Goal: Task Accomplishment & Management: Manage account settings

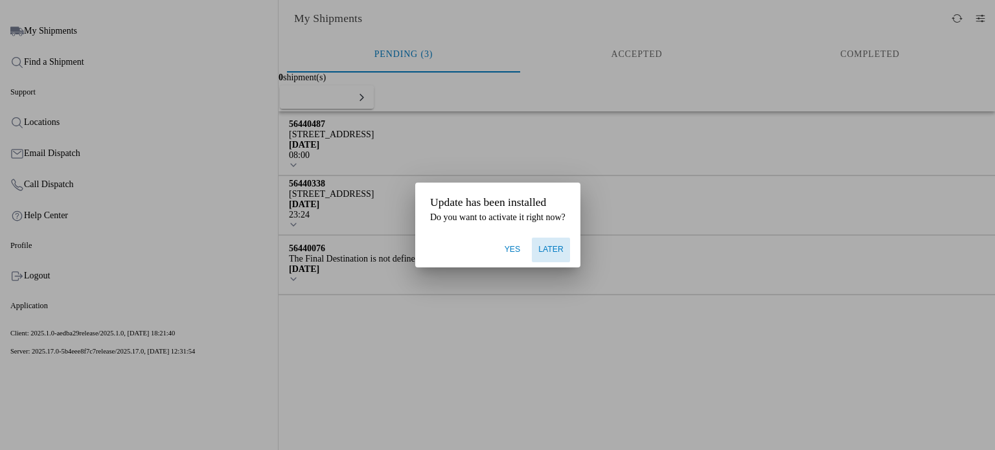
click at [555, 253] on span "Later" at bounding box center [550, 250] width 25 height 12
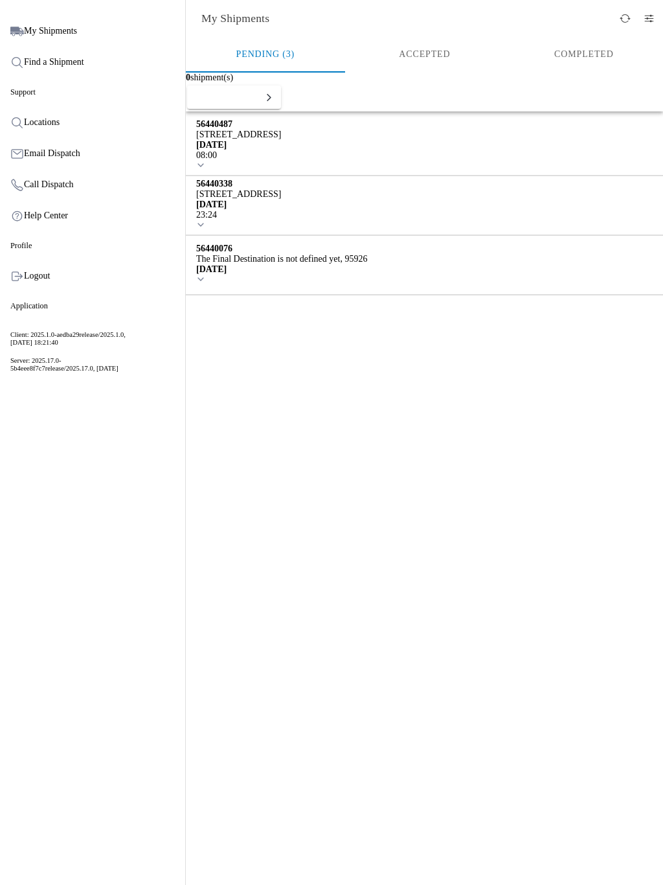
click at [281, 192] on div "56440338 [STREET_ADDRESS]" at bounding box center [238, 189] width 85 height 21
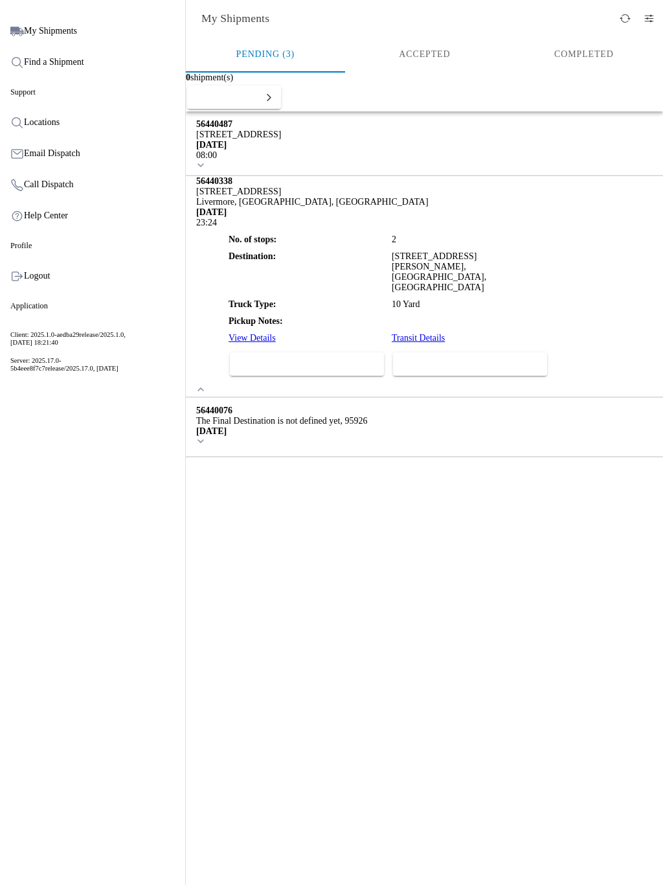
click at [538, 368] on span "Accept" at bounding box center [470, 364] width 137 height 8
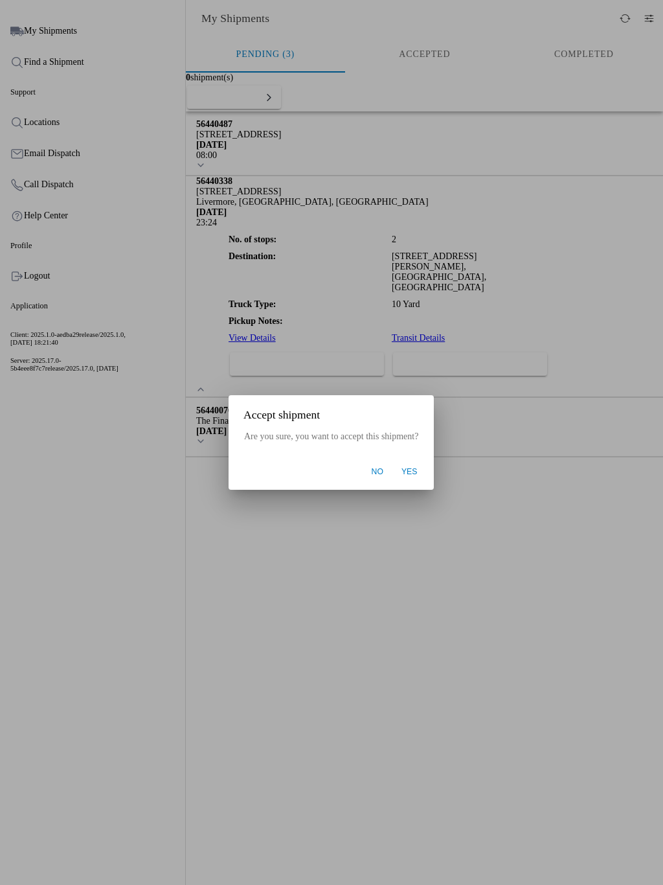
click at [415, 450] on button "Yes" at bounding box center [409, 472] width 29 height 25
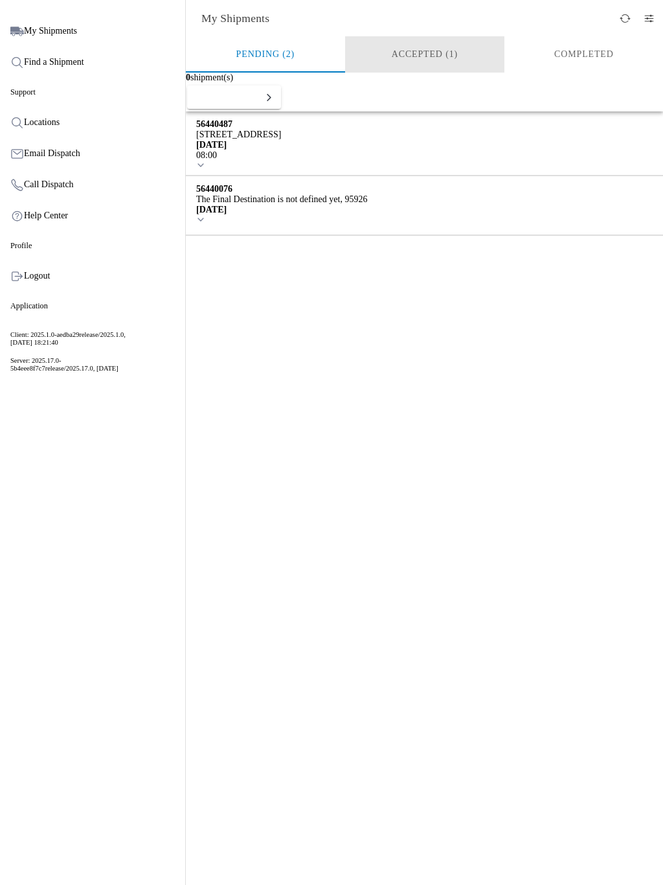
click at [433, 50] on ion-segment-button "Accepted (1)" at bounding box center [424, 54] width 159 height 36
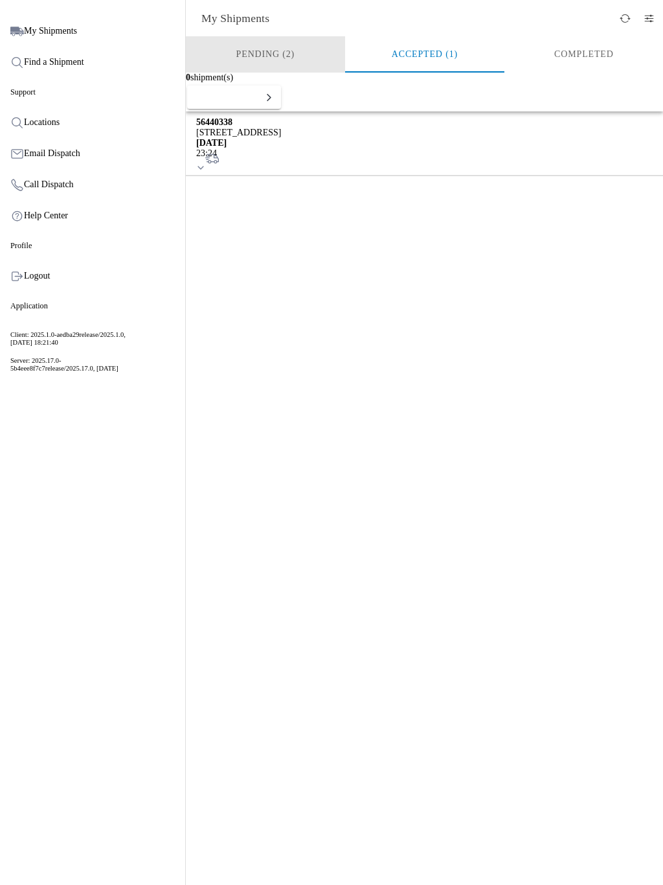
click at [266, 54] on ion-segment-button "Pending (2)" at bounding box center [265, 54] width 159 height 36
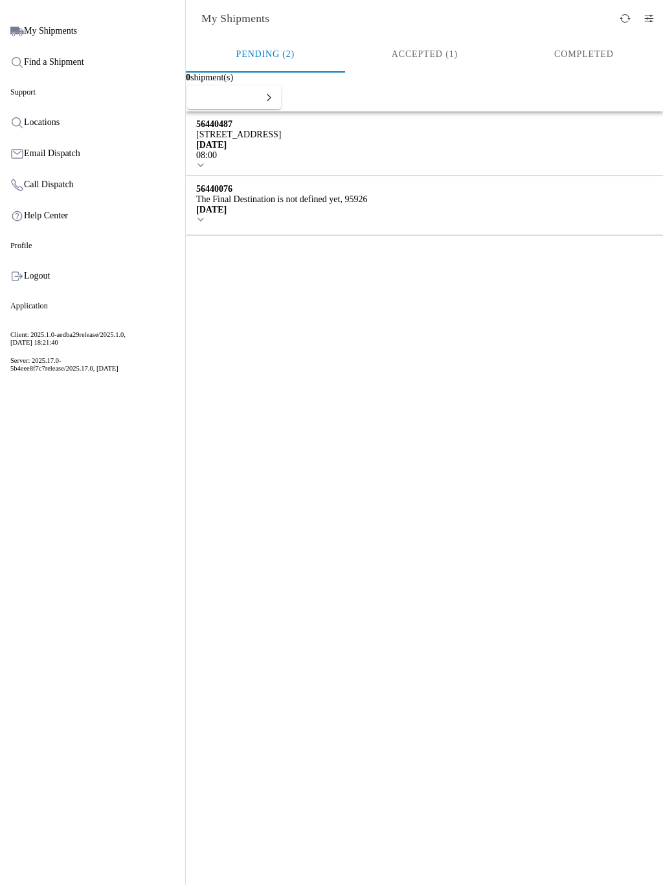
click at [367, 215] on div at bounding box center [281, 221] width 171 height 12
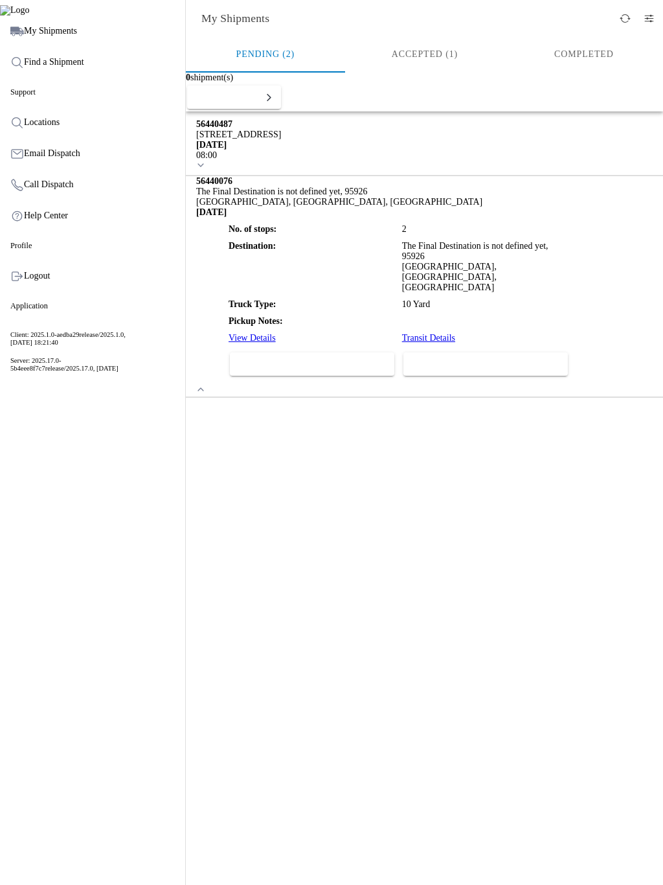
click at [375, 368] on span "Decline" at bounding box center [311, 364] width 147 height 8
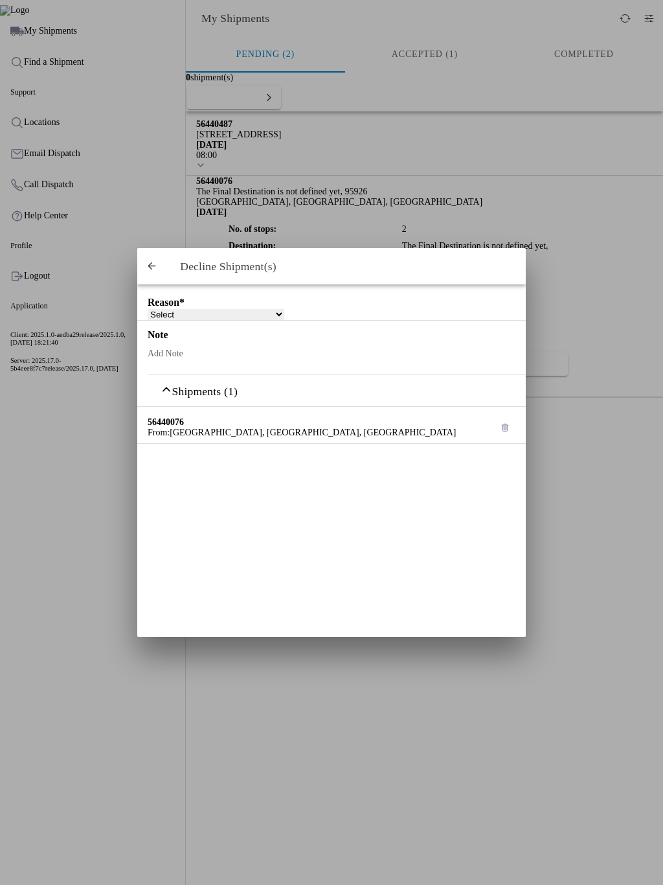
click at [367, 450] on ion-col "Decline" at bounding box center [331, 690] width 389 height 35
click at [238, 310] on select "Select Can't haul at contracted rate Can't meet deliver by date / time Can't me…" at bounding box center [216, 314] width 137 height 11
select select "Can't meet deliver by date / time"
click at [148, 310] on select "Select Can't haul at contracted rate Can't meet deliver by date / time Can't me…" at bounding box center [216, 314] width 137 height 11
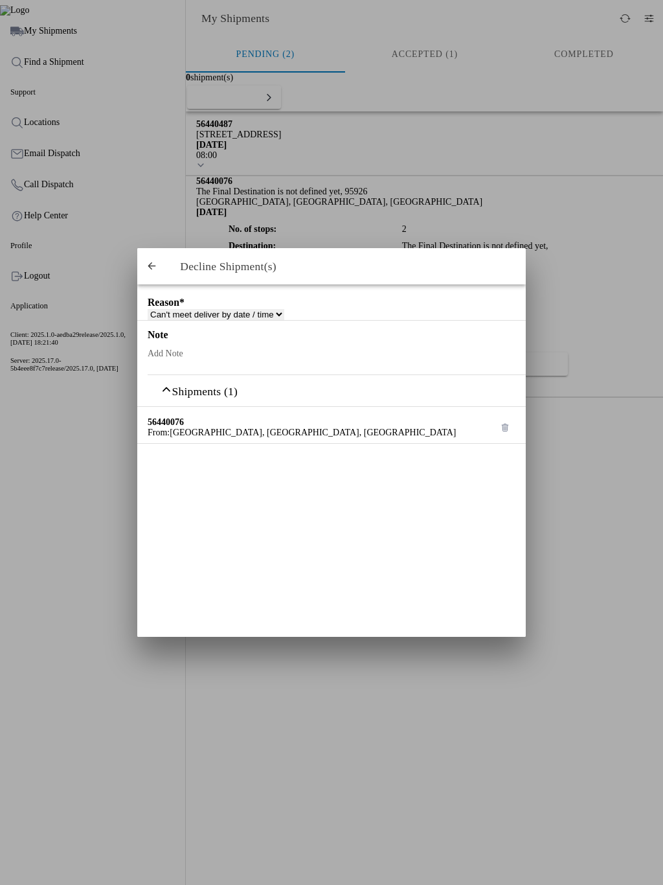
click at [420, 450] on span "Decline" at bounding box center [331, 691] width 362 height 8
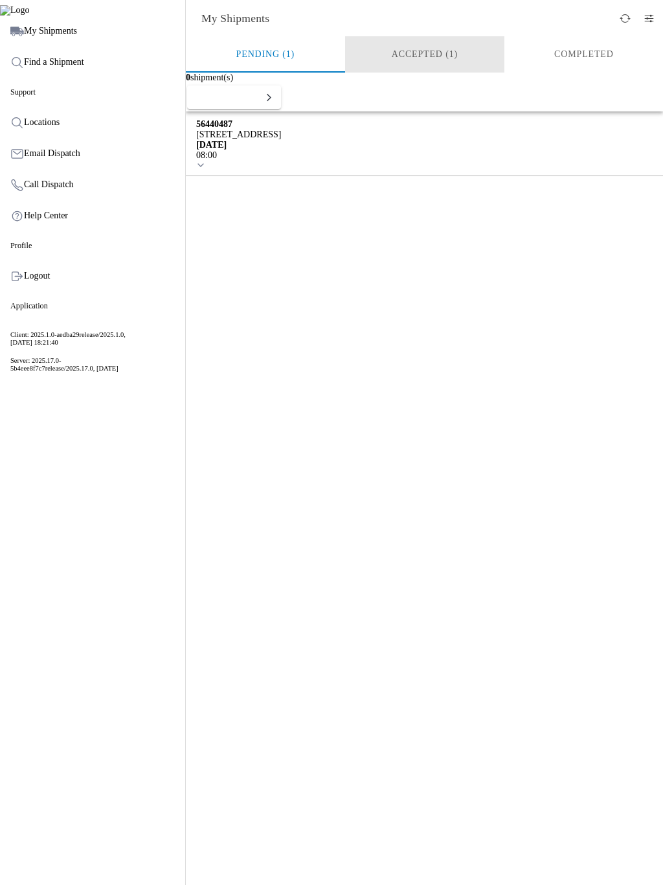
click at [441, 52] on ion-segment-button "Accepted (1)" at bounding box center [424, 54] width 159 height 36
click at [281, 138] on div "[STREET_ADDRESS]" at bounding box center [238, 133] width 85 height 10
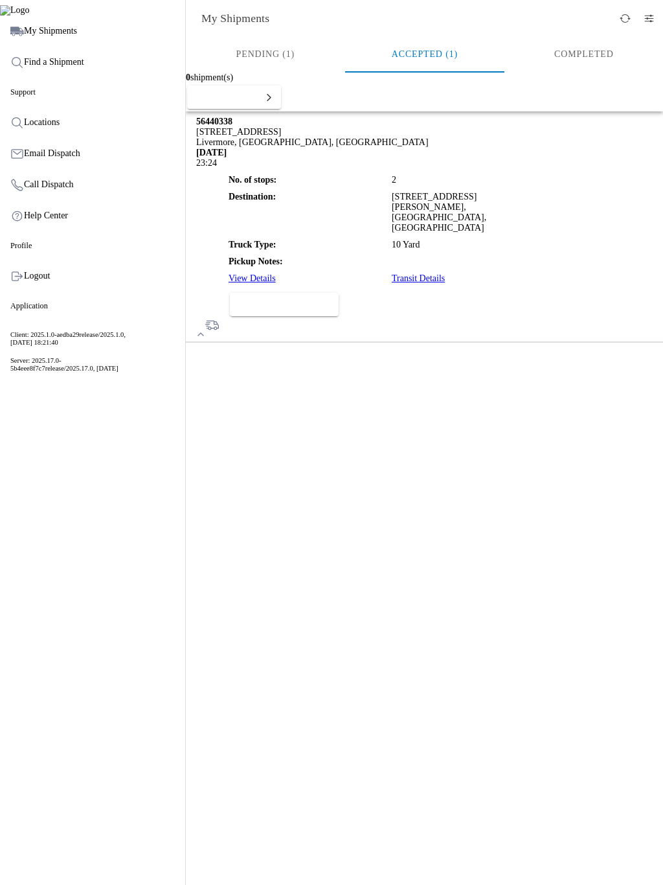
click at [297, 316] on button "Add Transit Status" at bounding box center [284, 304] width 109 height 23
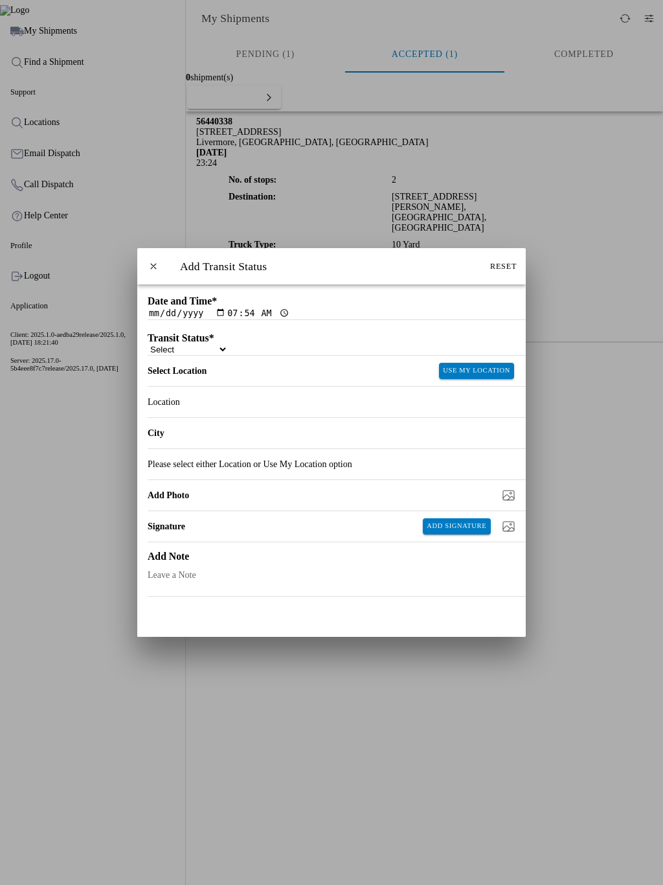
click at [228, 355] on select "Select Arrive at Drop Off Arrive at Pickup Break Start Break Stop Depart Drop O…" at bounding box center [188, 349] width 80 height 11
select select "ARVPULOC"
click at [148, 353] on select "Select Arrive at Drop Off Arrive at Pickup Break Start Break Stop Depart Drop O…" at bounding box center [188, 349] width 80 height 11
click at [0, 0] on slot "Please select either Location or Use My Location option" at bounding box center [0, 0] width 0 height 0
click at [0, 0] on slot "Use My Location" at bounding box center [0, 0] width 0 height 0
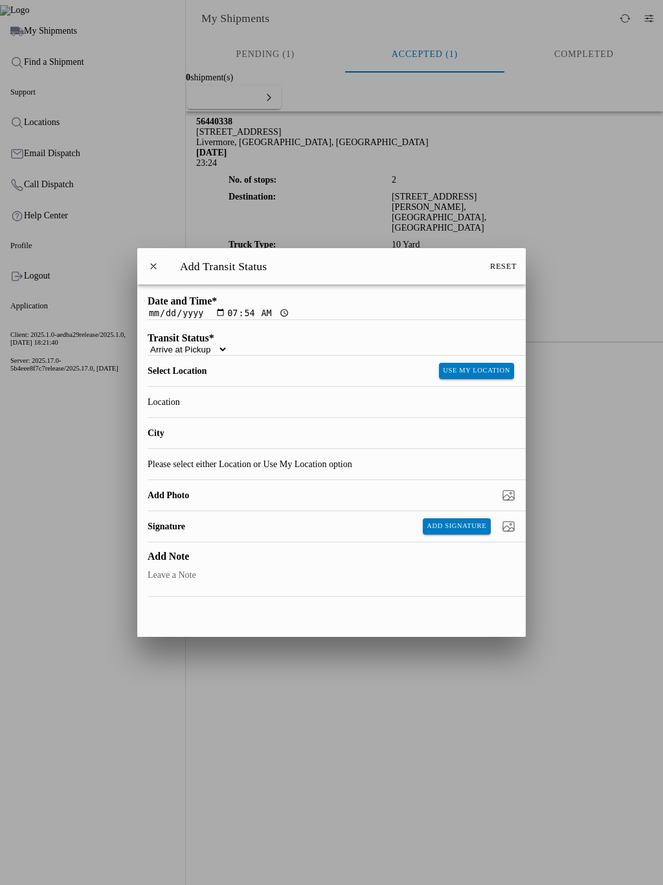
type input "Burlingame"
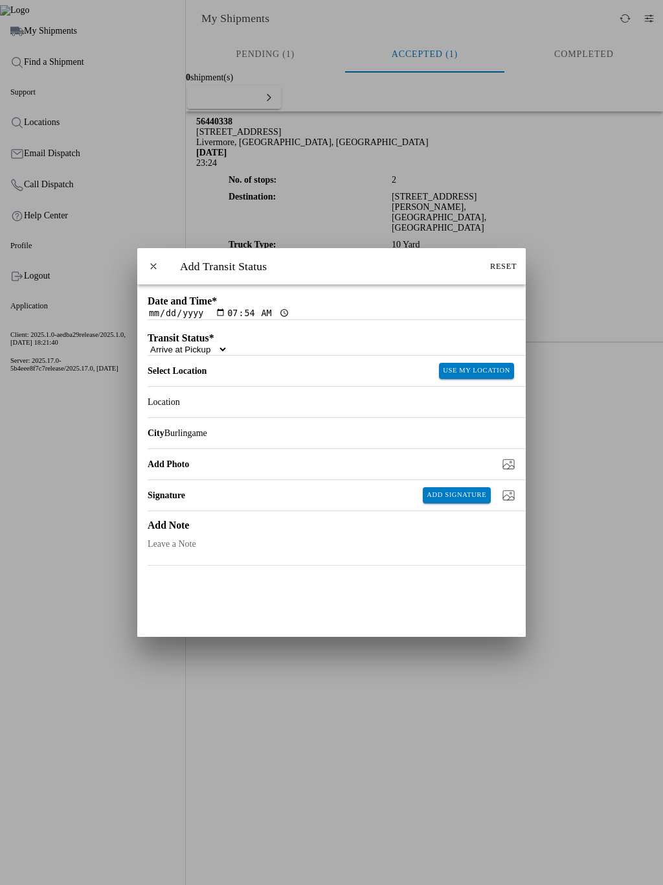
click at [363, 450] on span "SAVE" at bounding box center [331, 687] width 369 height 8
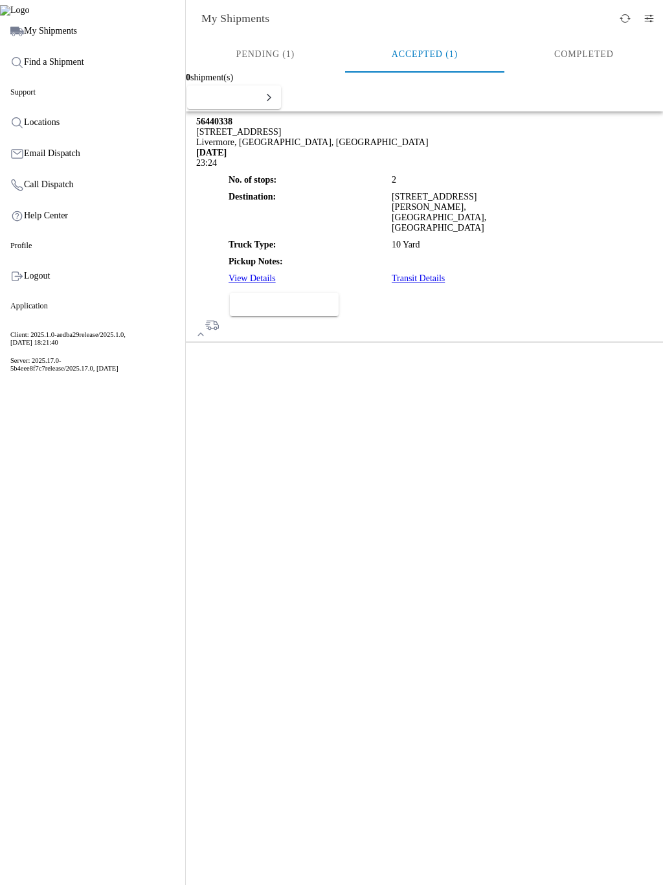
click at [445, 283] on link "Transit Details" at bounding box center [418, 278] width 53 height 10
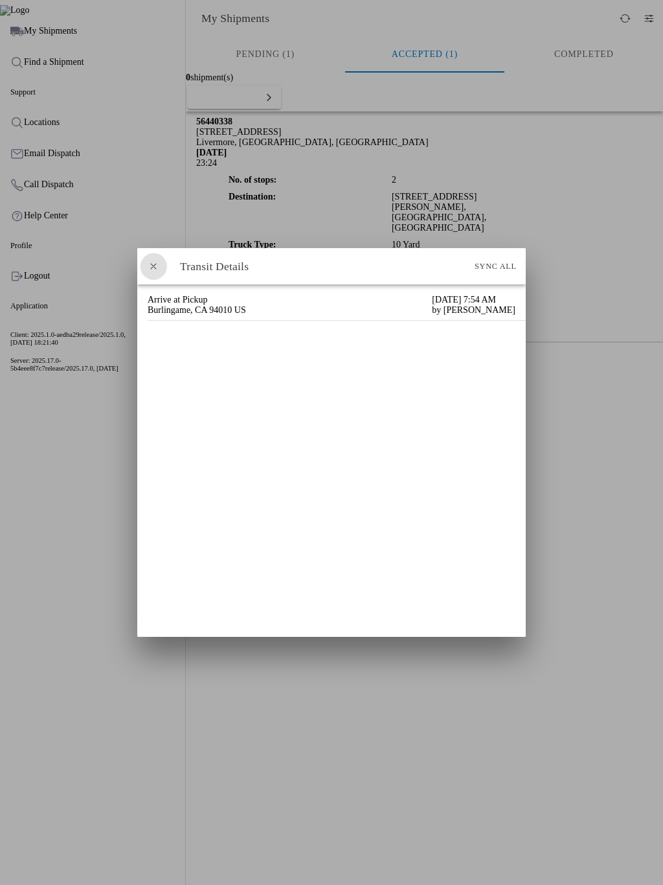
click at [158, 268] on span "button" at bounding box center [154, 266] width 12 height 12
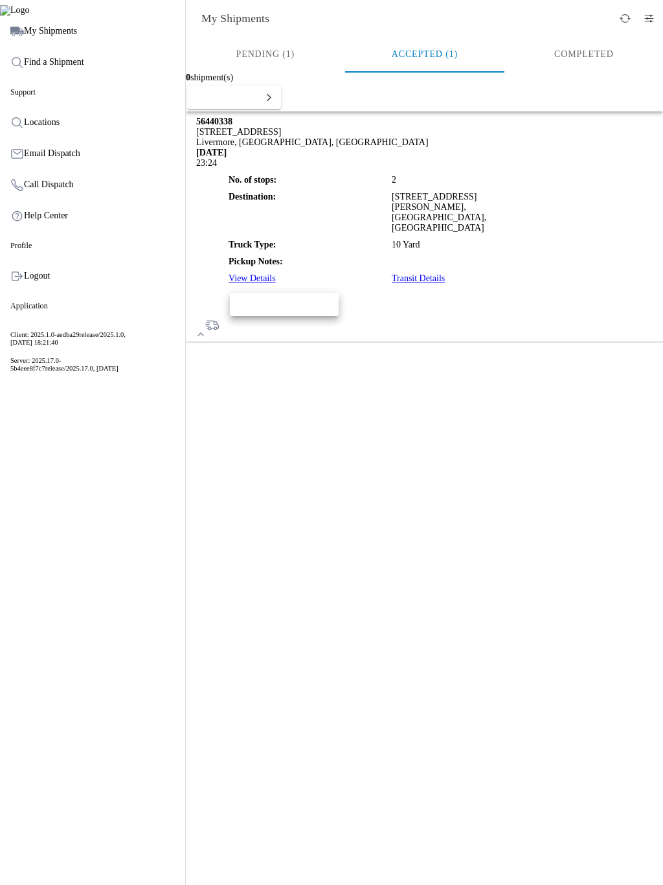
click at [0, 0] on slot "Add Transit Status" at bounding box center [0, 0] width 0 height 0
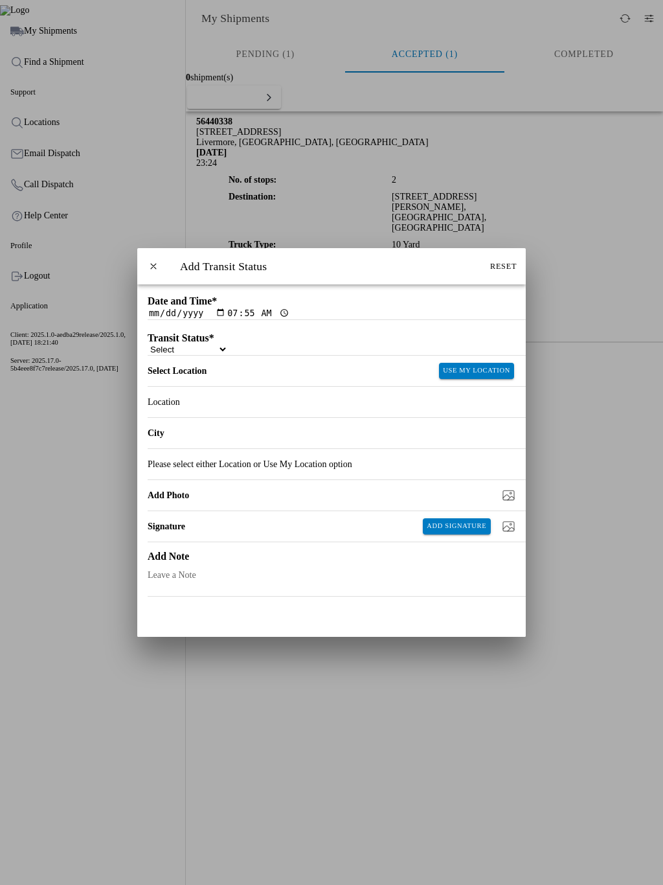
scroll to position [8, 0]
click at [228, 352] on select "Select Arrive at Drop Off Arrive at Pickup Break Start Break Stop Depart Drop O…" at bounding box center [188, 349] width 80 height 11
select select "DELIVRED"
click at [148, 345] on select "Select Arrive at Drop Off Arrive at Pickup Break Start Break Stop Depart Drop O…" at bounding box center [188, 349] width 80 height 11
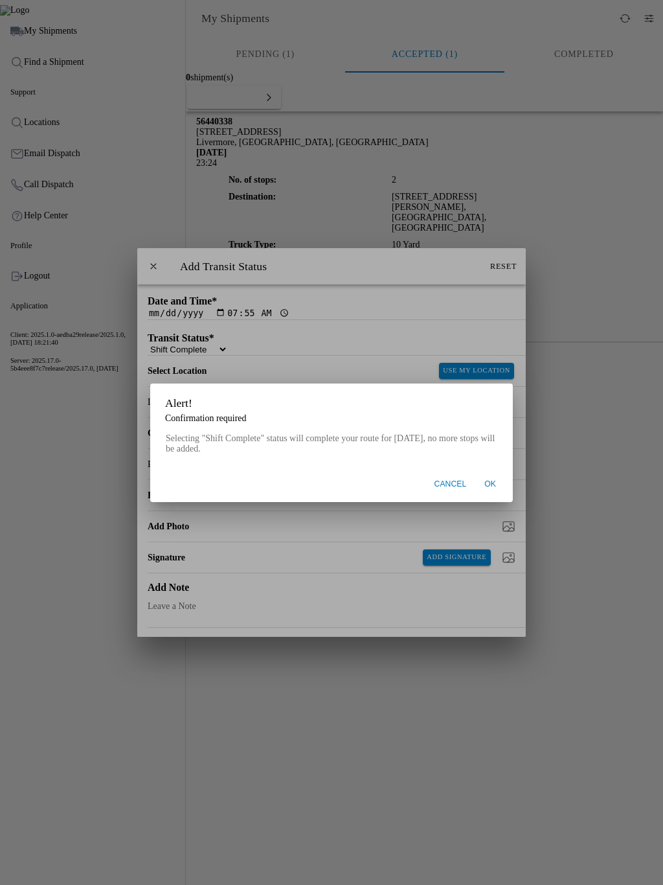
click at [485, 450] on span "Ok" at bounding box center [491, 485] width 12 height 12
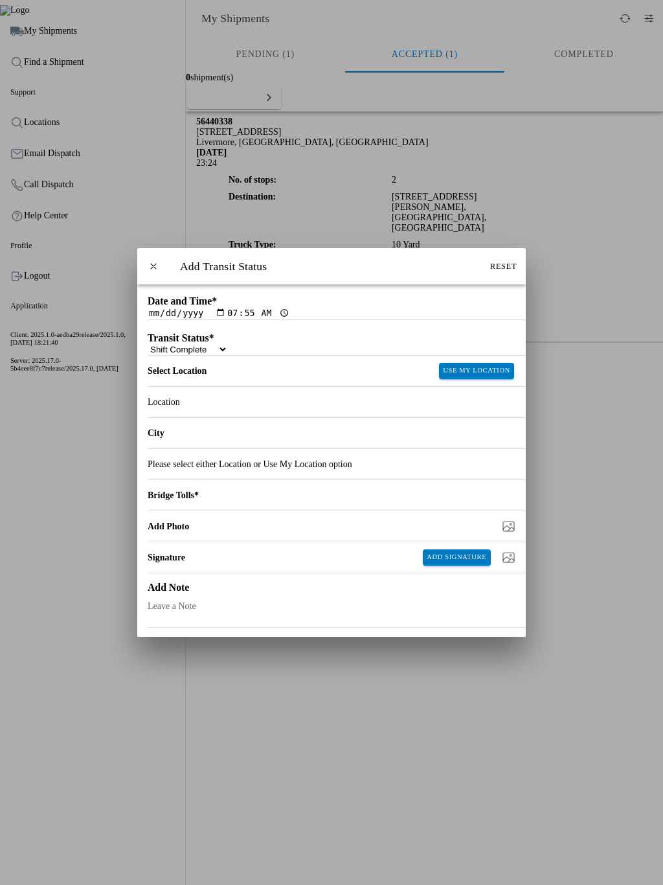
scroll to position [39, 0]
click at [344, 450] on input "number" at bounding box center [357, 495] width 317 height 10
type input "2"
click at [0, 0] on slot "Use My Location" at bounding box center [0, 0] width 0 height 0
type input "Burlingame"
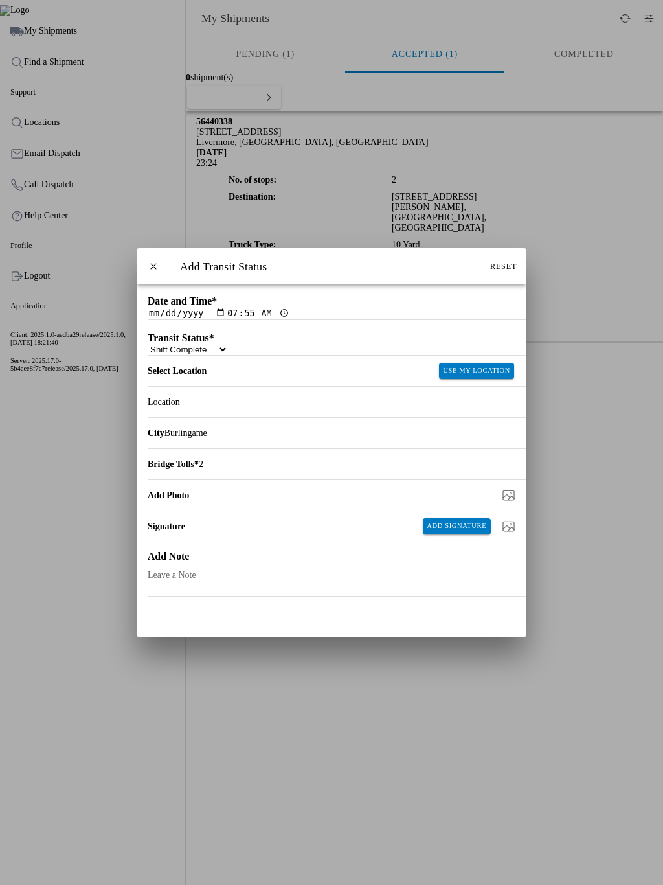
scroll to position [8, 0]
click at [339, 450] on button "SAVE" at bounding box center [332, 687] width 386 height 23
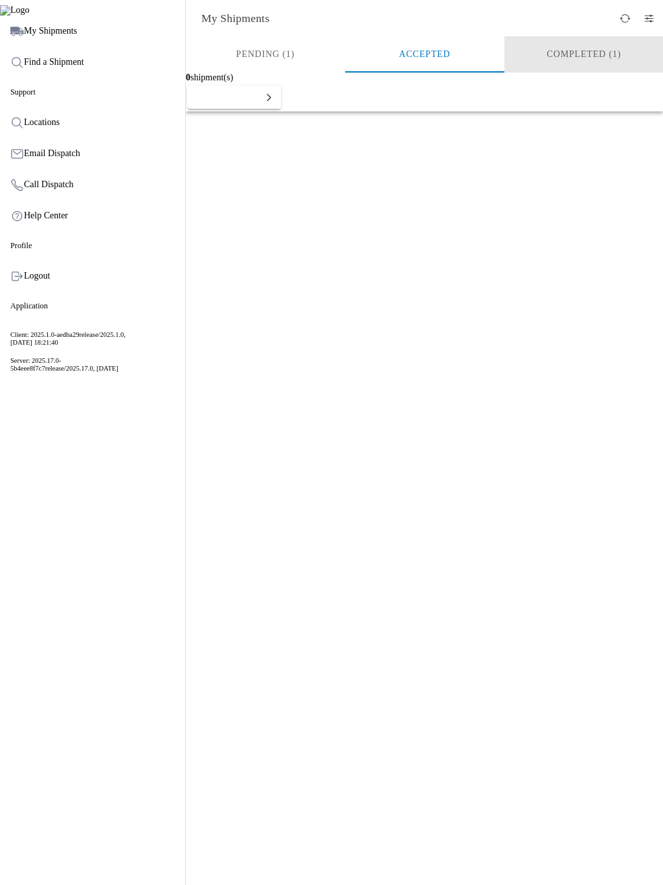
click at [582, 52] on ion-segment-button "Completed (1)" at bounding box center [583, 54] width 159 height 36
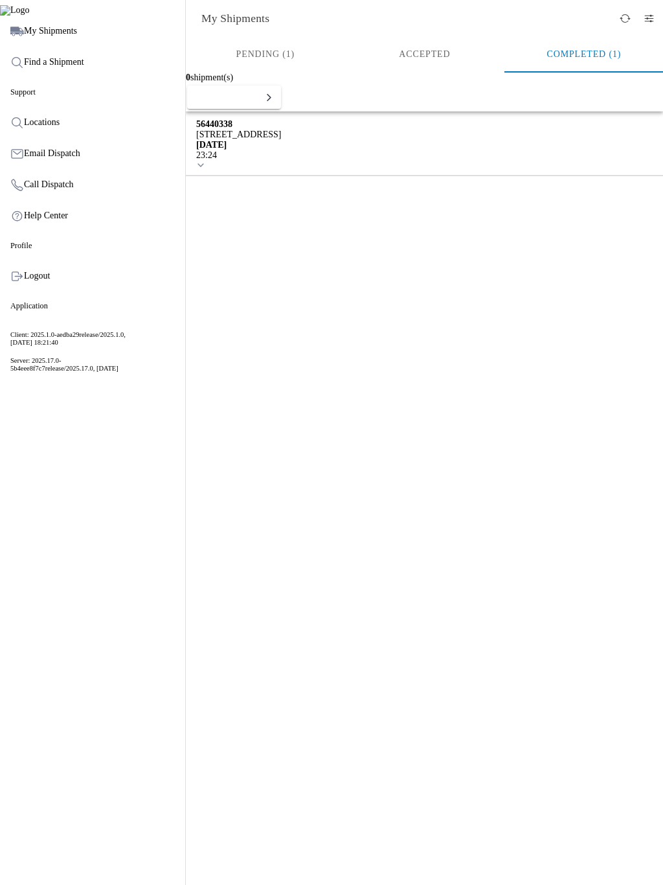
click at [281, 140] on div "[STREET_ADDRESS]" at bounding box center [238, 135] width 85 height 10
